Goal: Check status: Check status

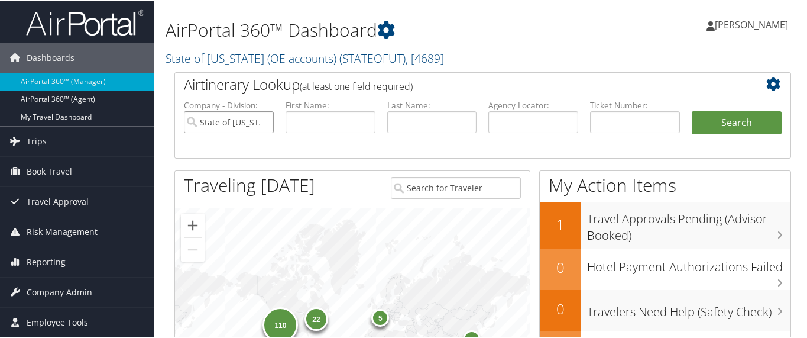
click at [261, 119] on input "State of Utah (OE accounts)" at bounding box center [229, 121] width 90 height 22
click at [620, 121] on input "text" at bounding box center [635, 121] width 90 height 22
paste input "0067310332690"
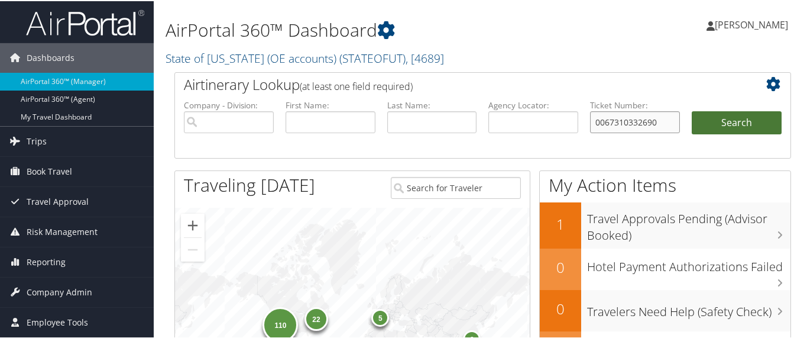
type input "0067310332690"
click at [720, 117] on button "Search" at bounding box center [737, 122] width 90 height 24
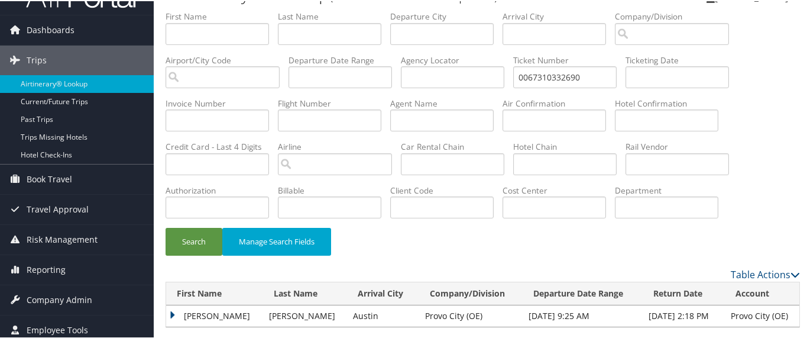
scroll to position [43, 0]
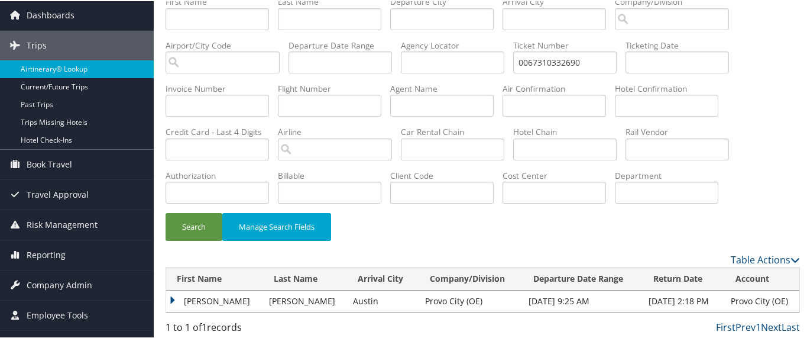
click at [176, 296] on td "JUSTINE DELLENBACH" at bounding box center [214, 299] width 97 height 21
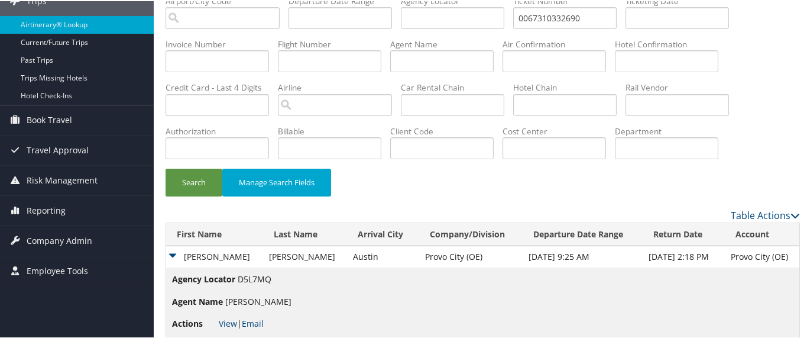
scroll to position [106, 0]
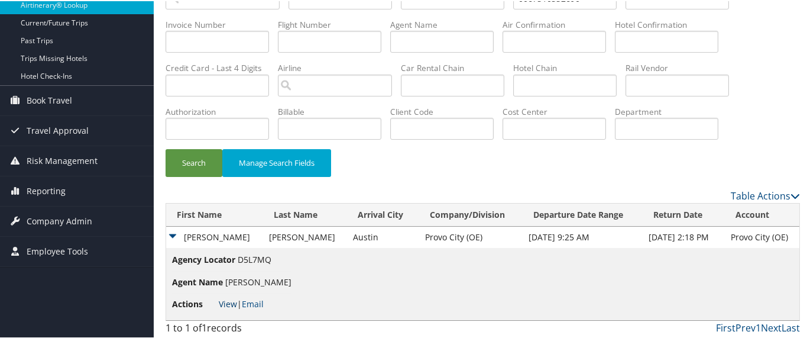
click at [225, 300] on link "View" at bounding box center [228, 302] width 18 height 11
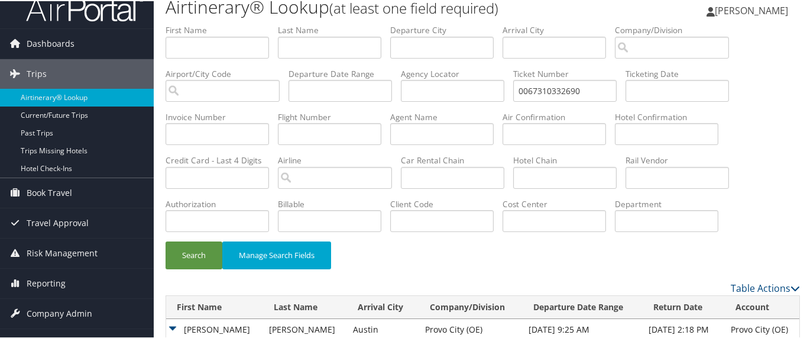
scroll to position [0, 0]
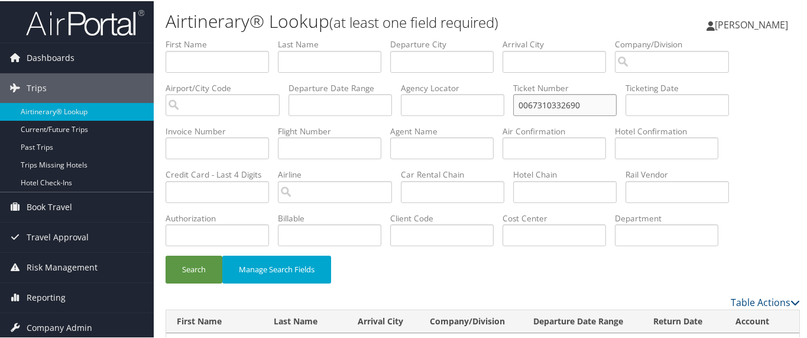
drag, startPoint x: 592, startPoint y: 105, endPoint x: 511, endPoint y: 102, distance: 81.1
click at [511, 37] on ul "First Name Last Name Departure City Arrival City Company/Division Airport/City …" at bounding box center [483, 37] width 634 height 0
paste input "711"
type input "0067310332711"
click at [196, 273] on button "Search" at bounding box center [194, 268] width 57 height 28
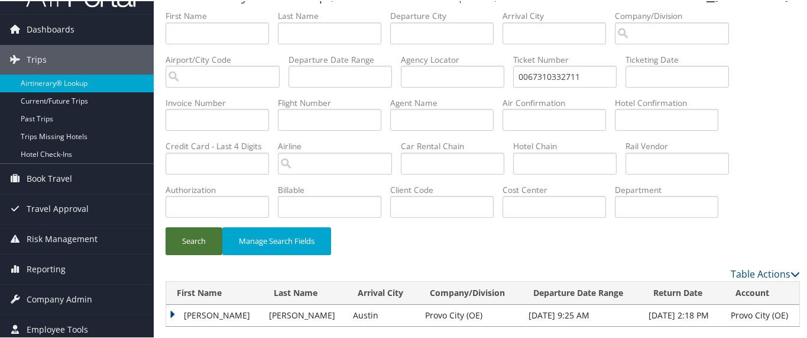
scroll to position [43, 0]
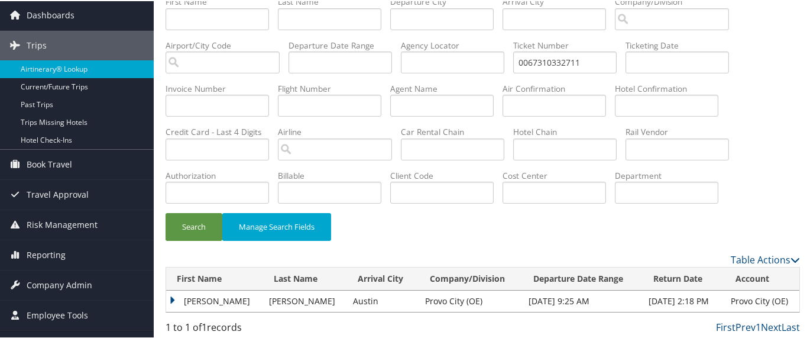
click at [173, 296] on td "CHRISTINE" at bounding box center [214, 299] width 97 height 21
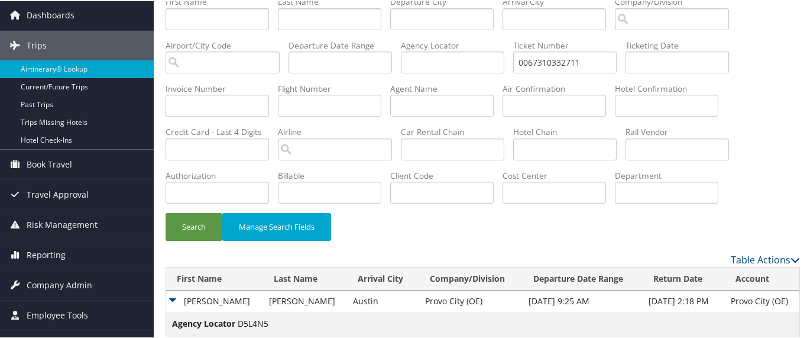
scroll to position [106, 0]
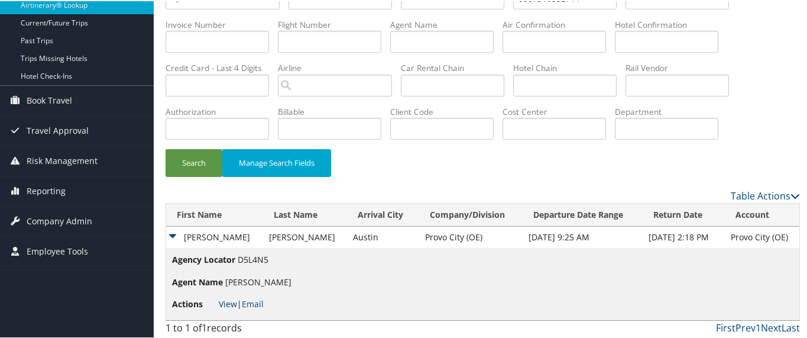
click at [229, 299] on link "View" at bounding box center [228, 302] width 18 height 11
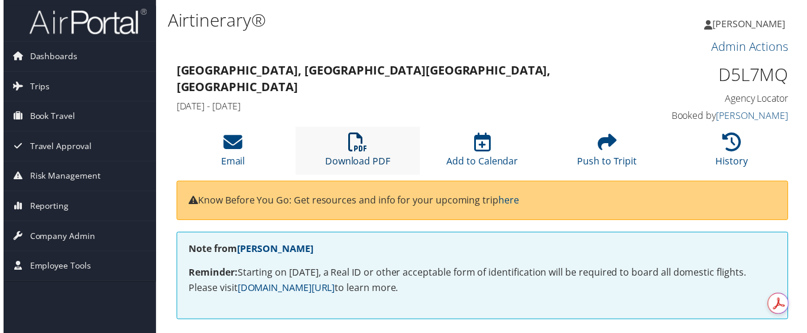
click at [359, 150] on icon at bounding box center [357, 143] width 19 height 19
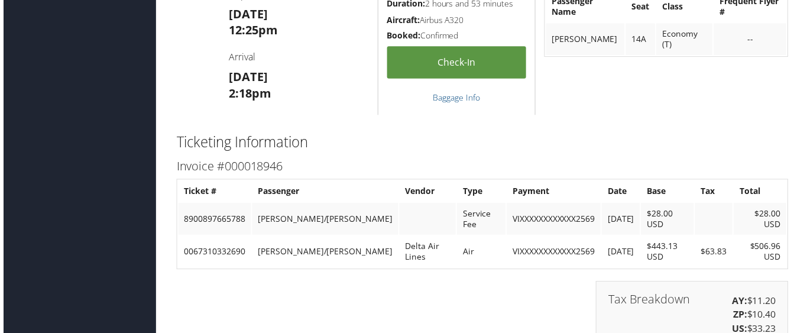
scroll to position [887, 0]
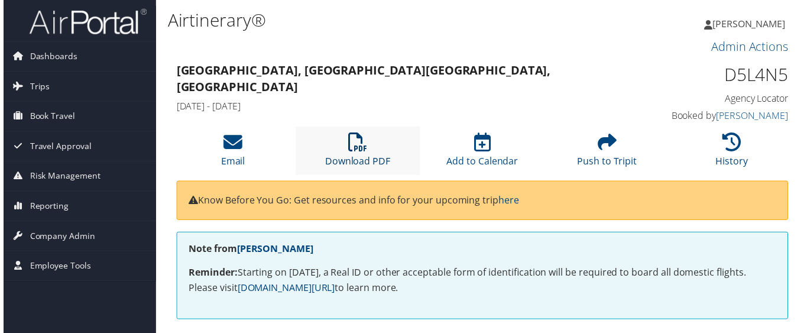
click at [357, 150] on icon at bounding box center [357, 143] width 19 height 19
